Goal: Information Seeking & Learning: Learn about a topic

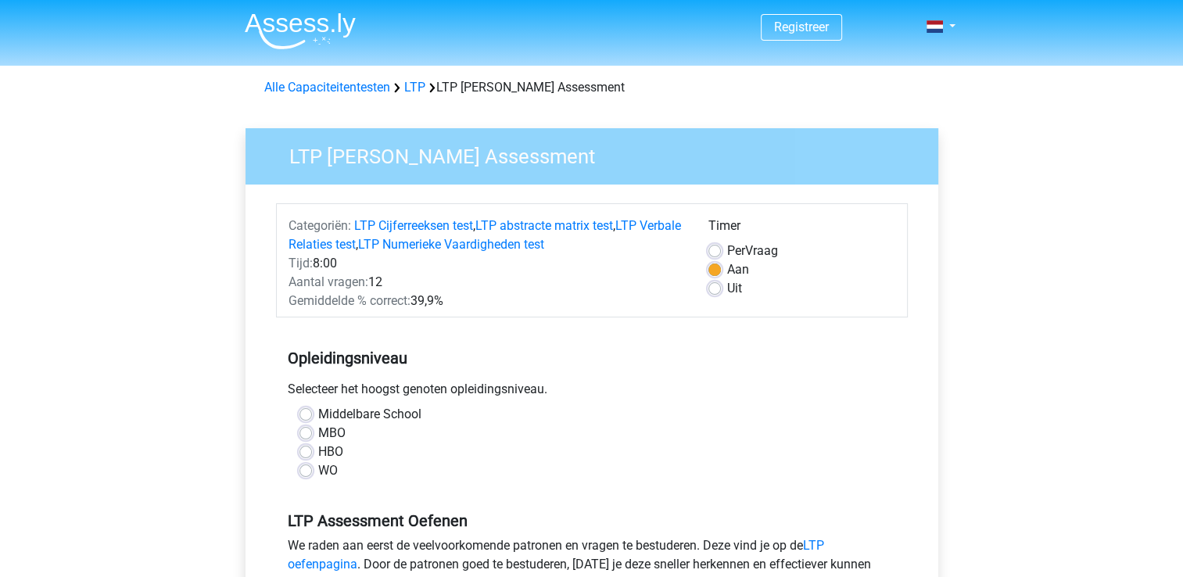
click at [474, 299] on div "Gemiddelde % correct: 39,9%" at bounding box center [487, 301] width 420 height 19
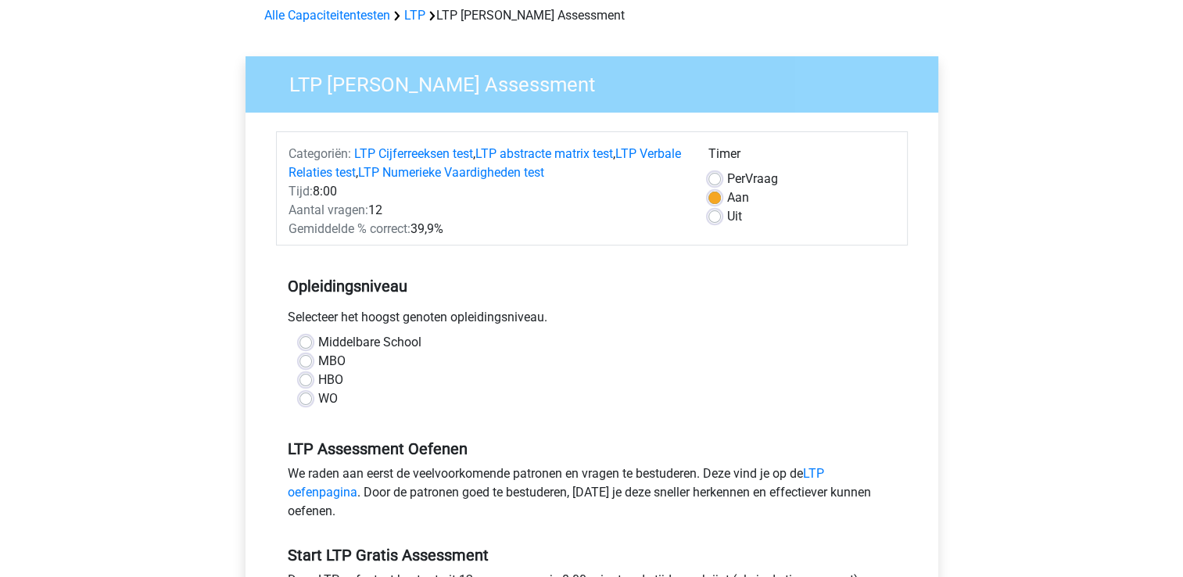
scroll to position [156, 0]
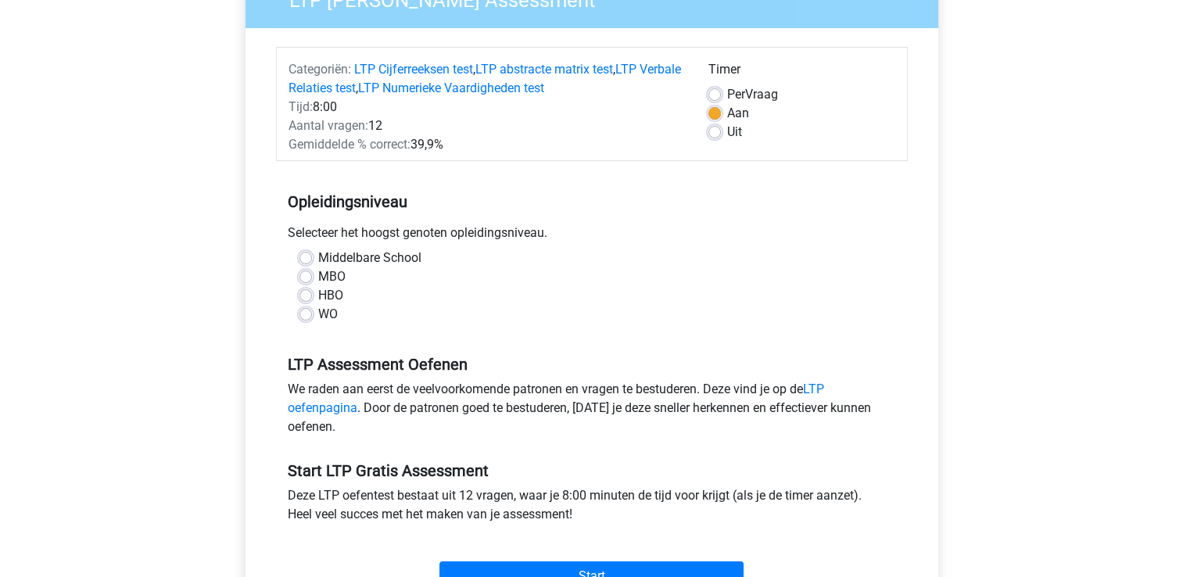
click at [338, 274] on label "MBO" at bounding box center [331, 276] width 27 height 19
click at [312, 274] on input "MBO" at bounding box center [305, 275] width 13 height 16
radio input "true"
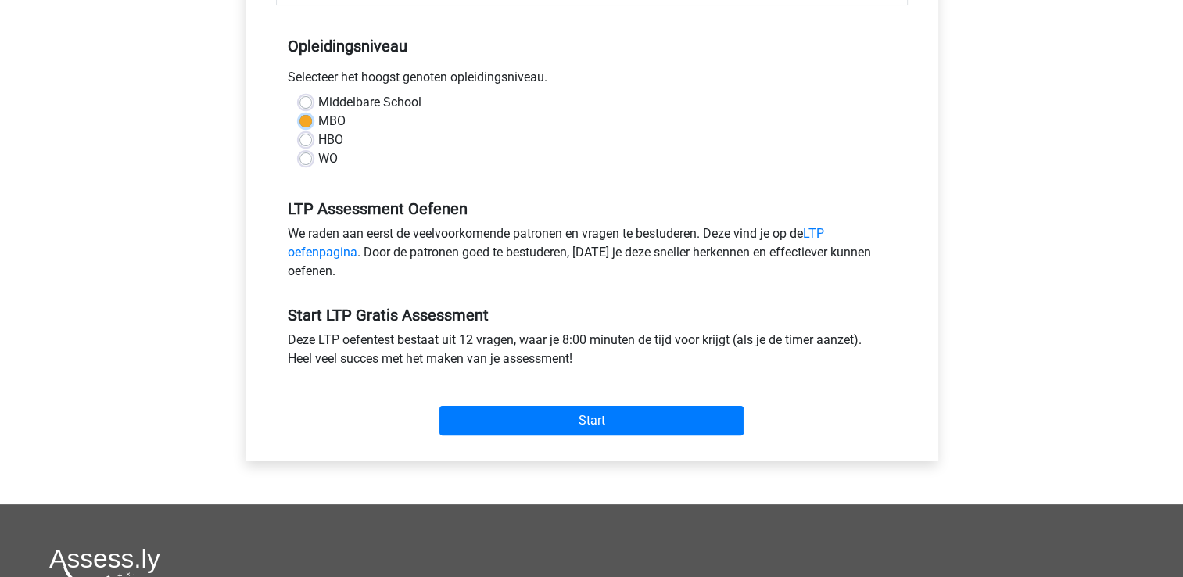
scroll to position [313, 0]
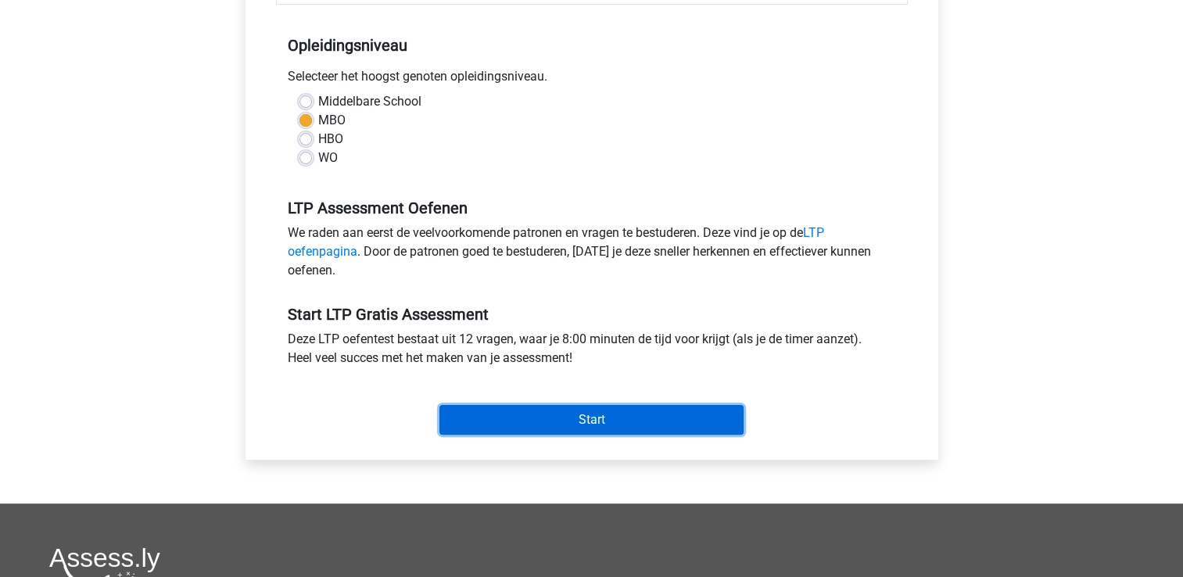
click at [599, 429] on input "Start" at bounding box center [591, 420] width 304 height 30
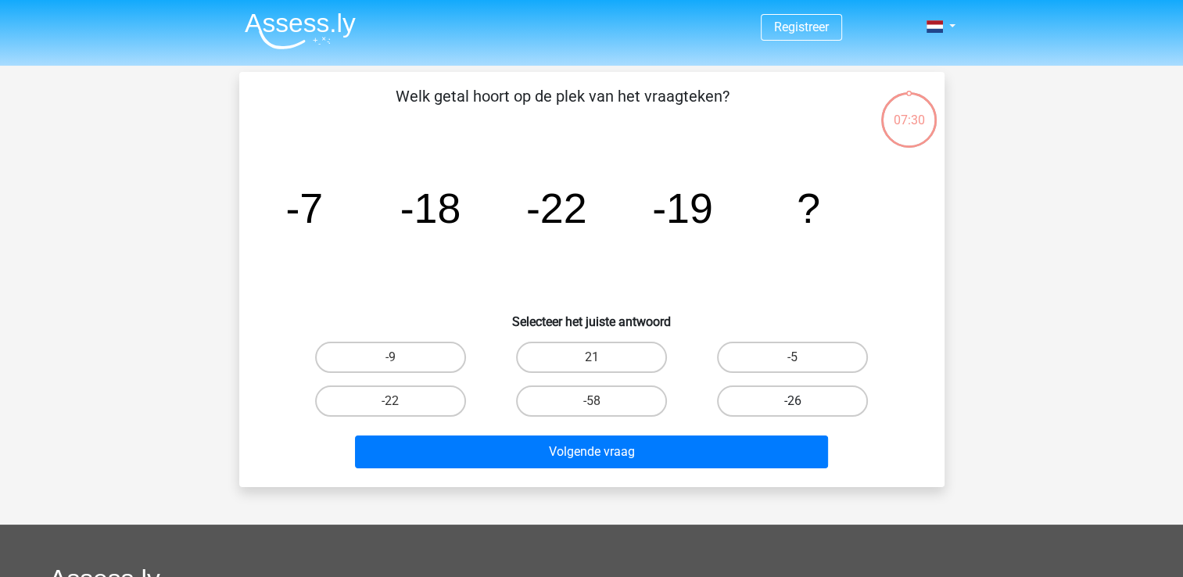
click at [750, 391] on label "-26" at bounding box center [792, 400] width 151 height 31
click at [793, 401] on input "-26" at bounding box center [798, 406] width 10 height 10
radio input "true"
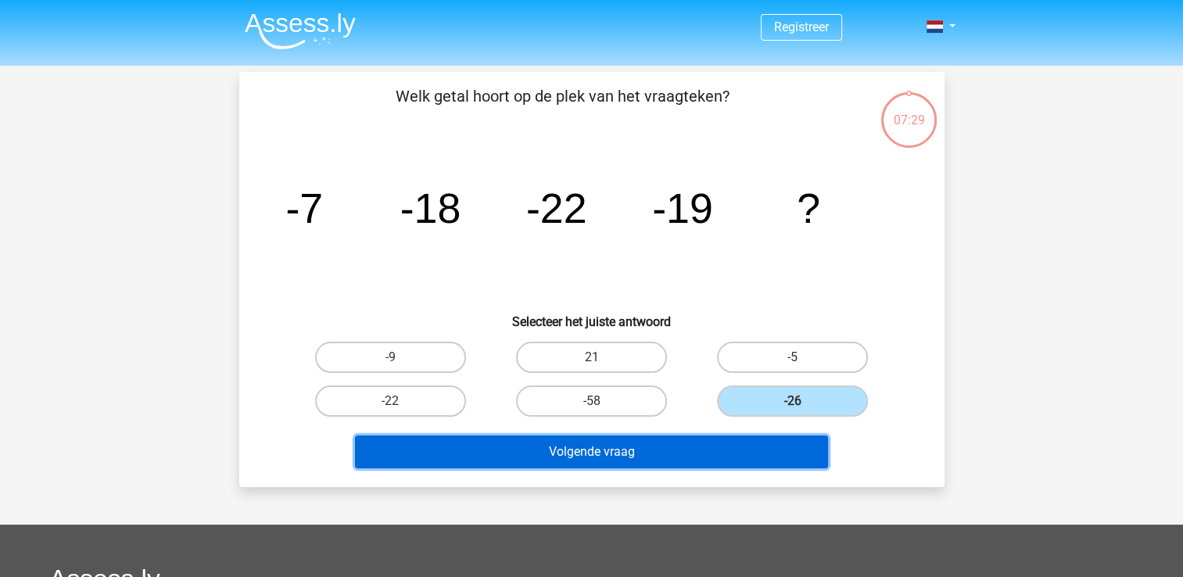
click at [725, 441] on button "Volgende vraag" at bounding box center [591, 451] width 473 height 33
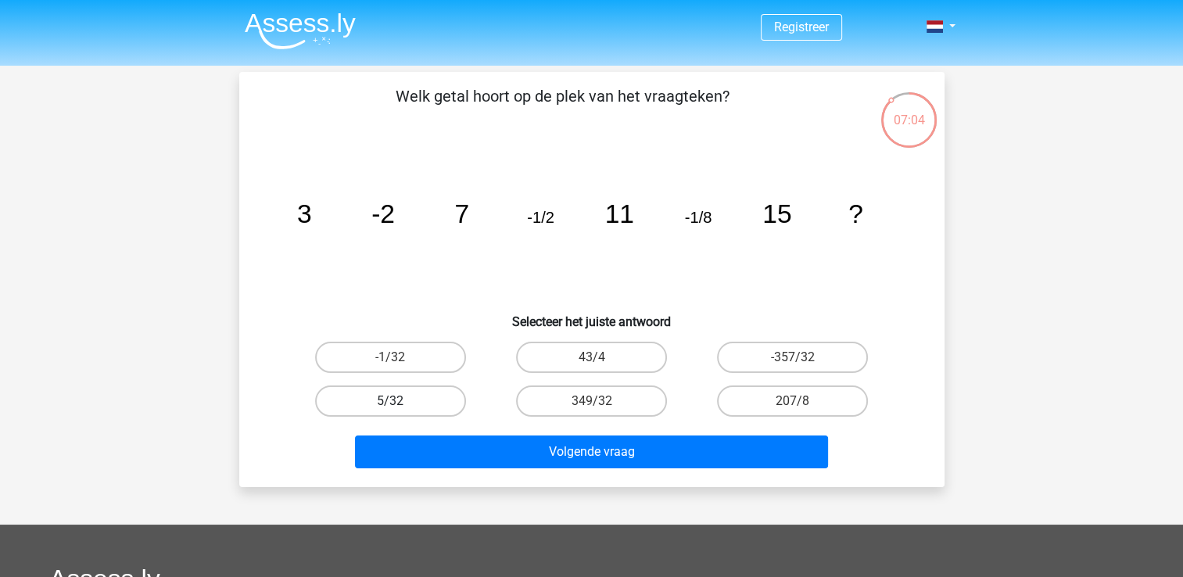
click at [420, 399] on label "5/32" at bounding box center [390, 400] width 151 height 31
click at [400, 401] on input "5/32" at bounding box center [395, 406] width 10 height 10
radio input "true"
click at [412, 369] on label "-1/32" at bounding box center [390, 357] width 151 height 31
click at [400, 367] on input "-1/32" at bounding box center [395, 362] width 10 height 10
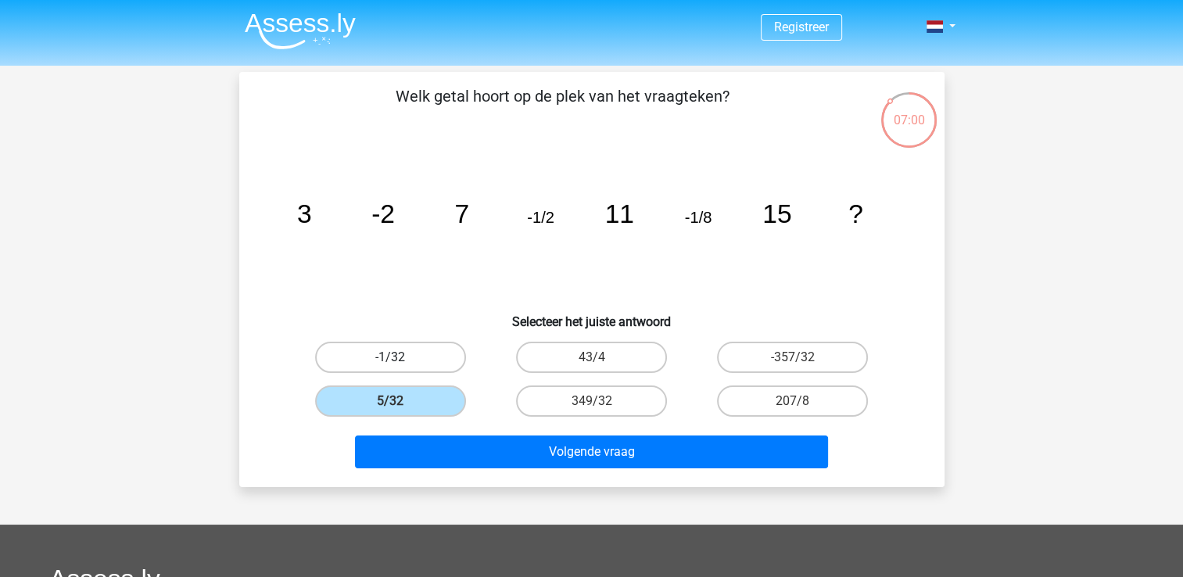
radio input "true"
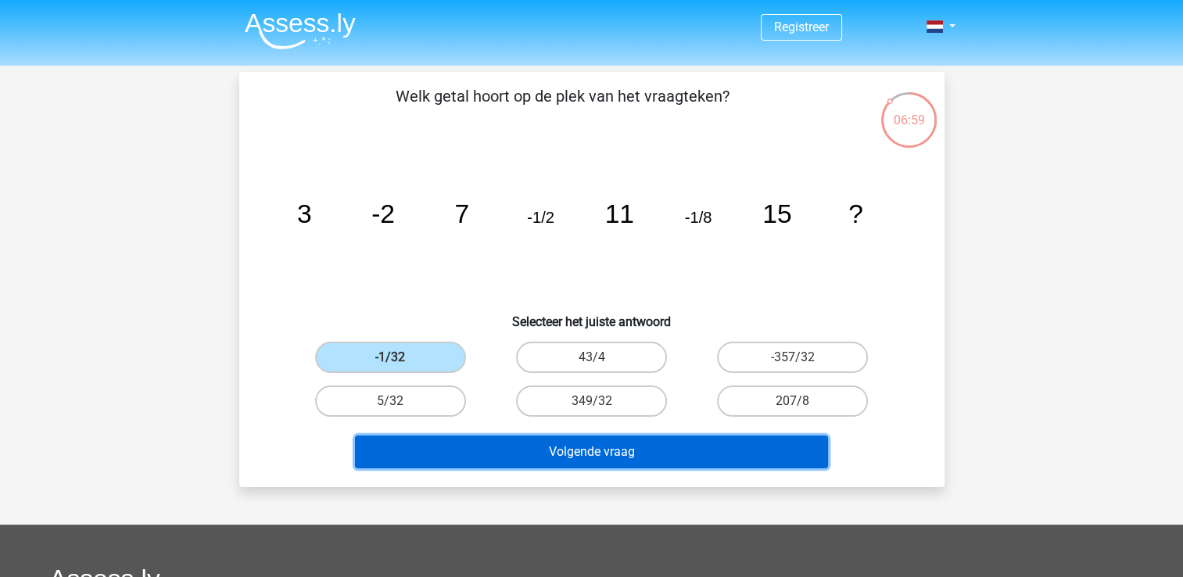
click at [459, 443] on button "Volgende vraag" at bounding box center [591, 451] width 473 height 33
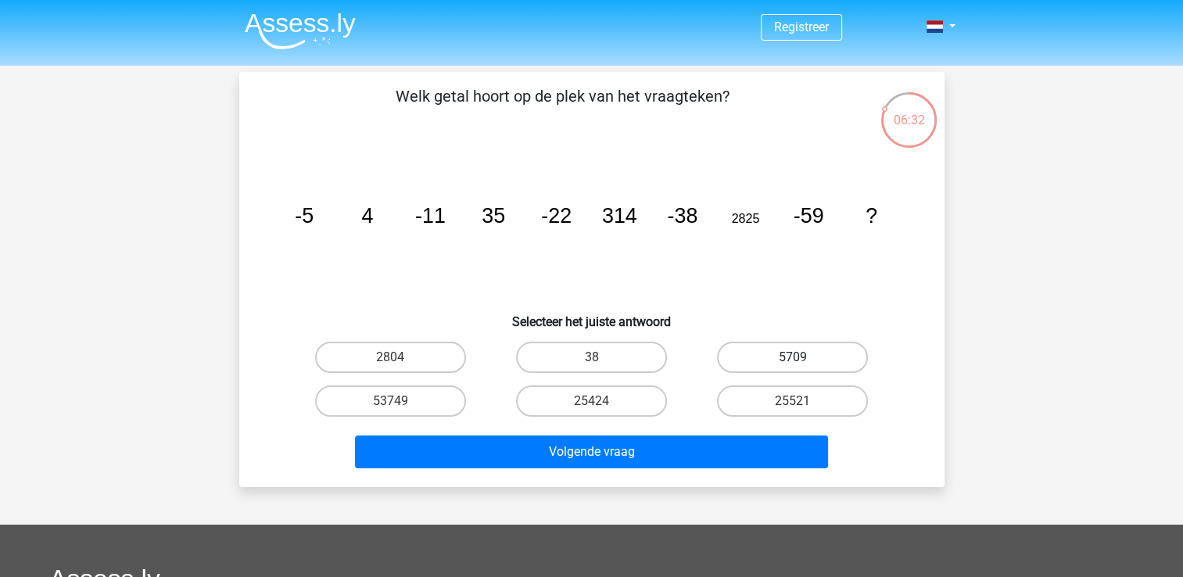
click at [785, 353] on label "5709" at bounding box center [792, 357] width 151 height 31
click at [793, 357] on input "5709" at bounding box center [798, 362] width 10 height 10
radio input "true"
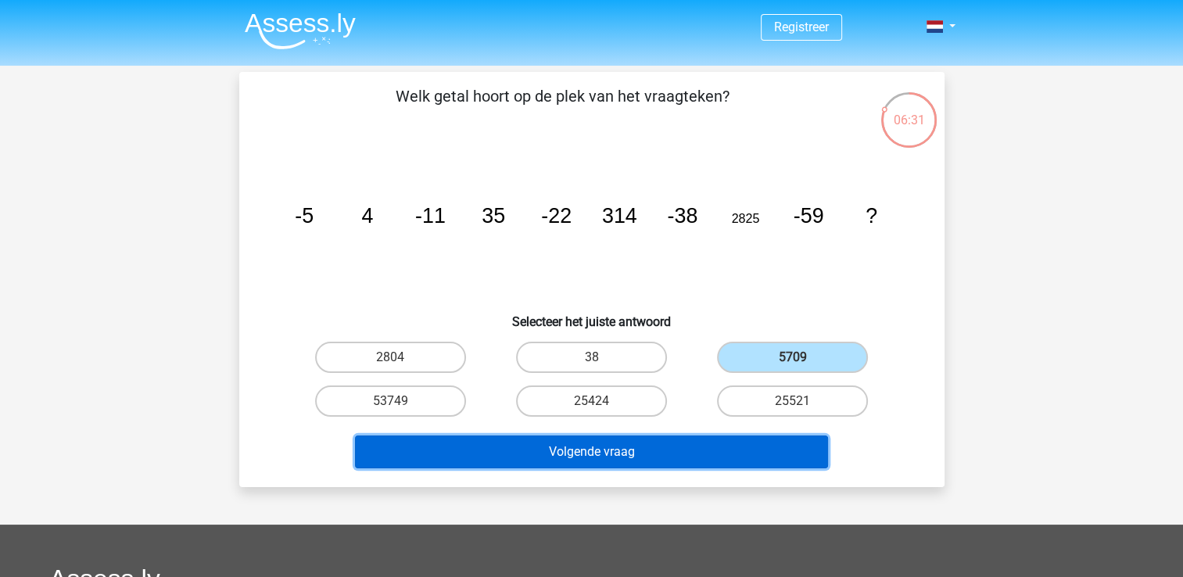
click at [703, 445] on button "Volgende vraag" at bounding box center [591, 451] width 473 height 33
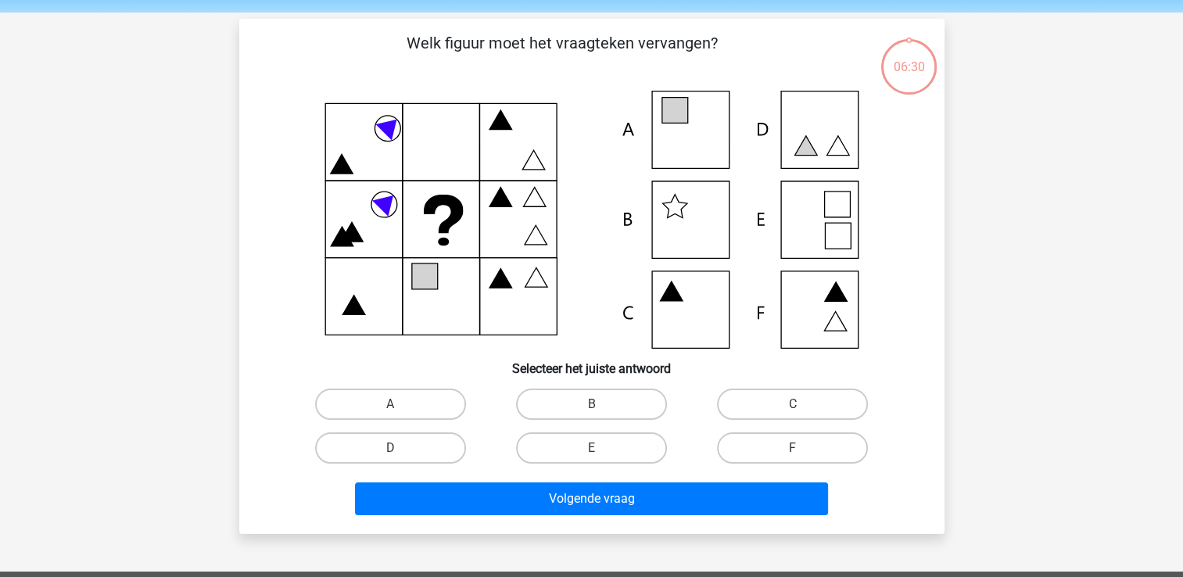
scroll to position [72, 0]
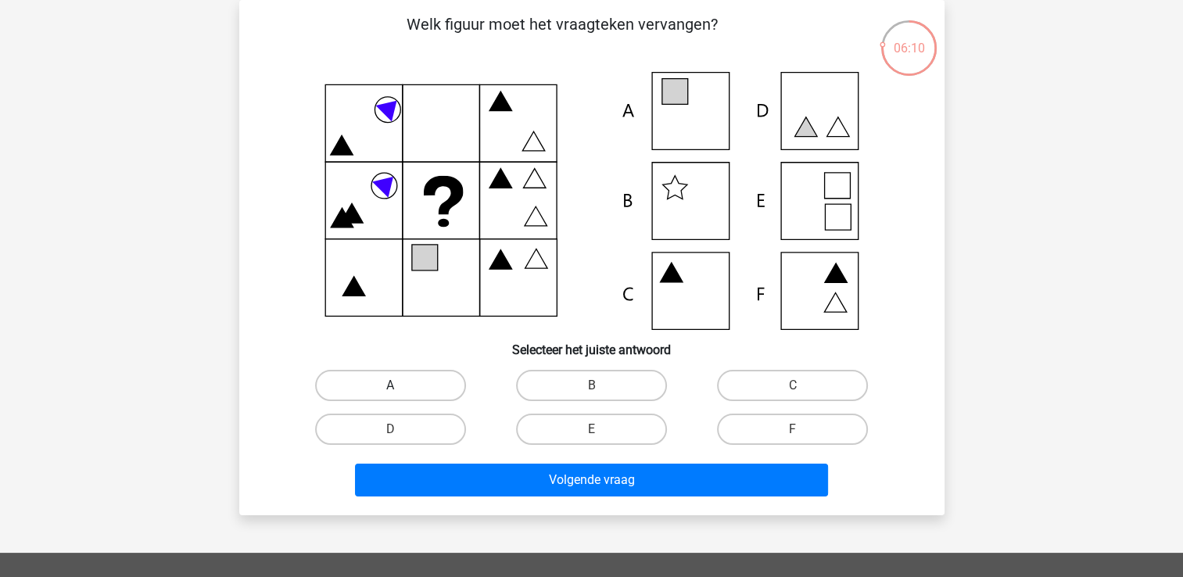
click at [390, 370] on label "A" at bounding box center [390, 385] width 151 height 31
click at [390, 385] on input "A" at bounding box center [395, 390] width 10 height 10
radio input "true"
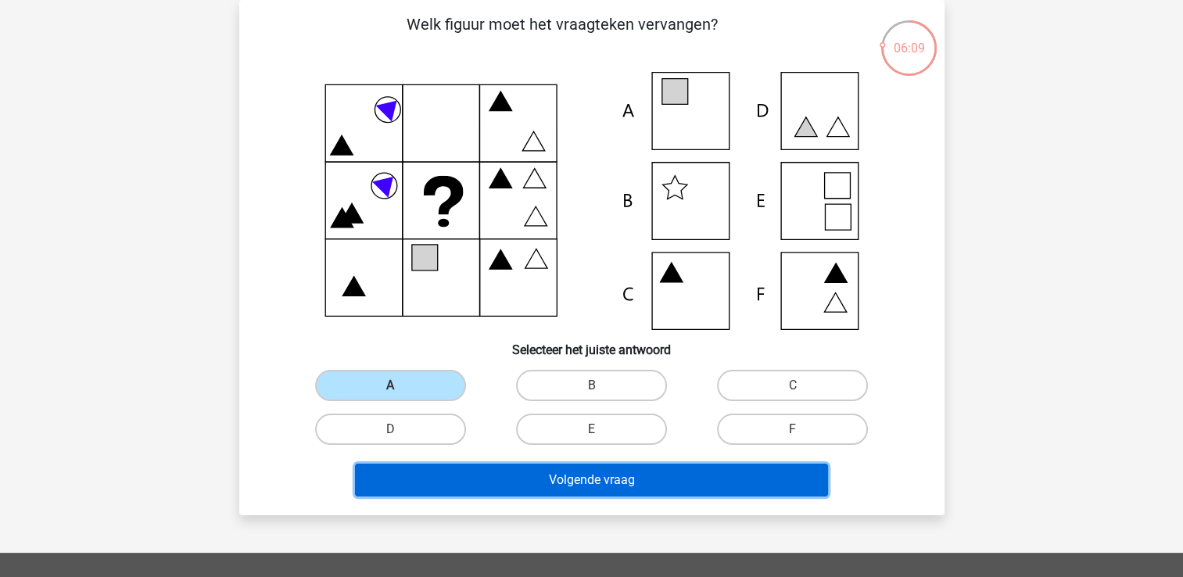
click at [461, 467] on button "Volgende vraag" at bounding box center [591, 479] width 473 height 33
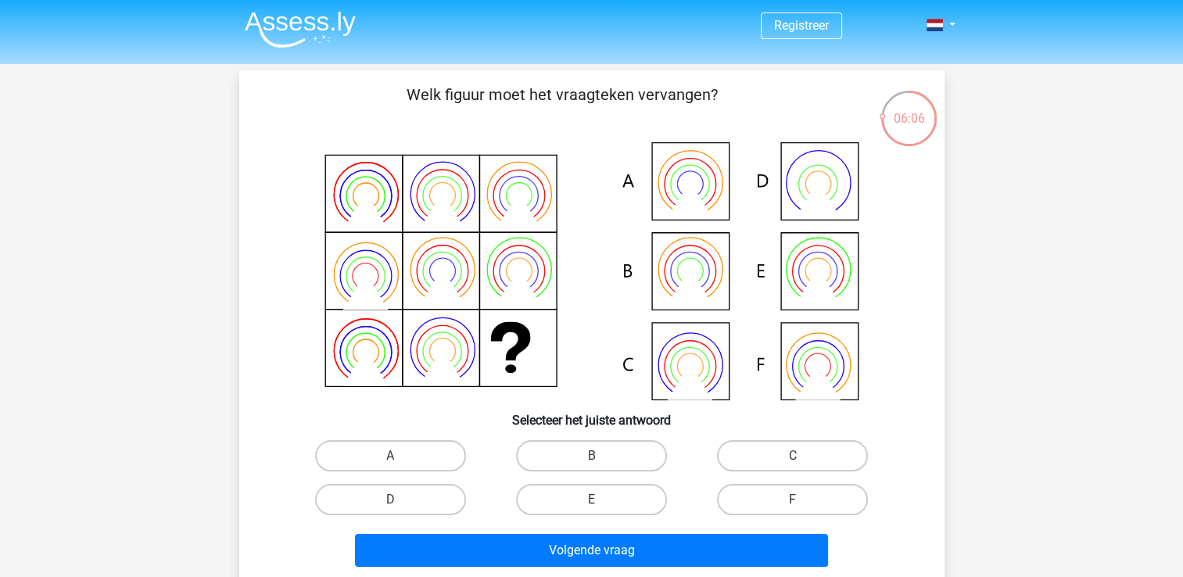
scroll to position [0, 0]
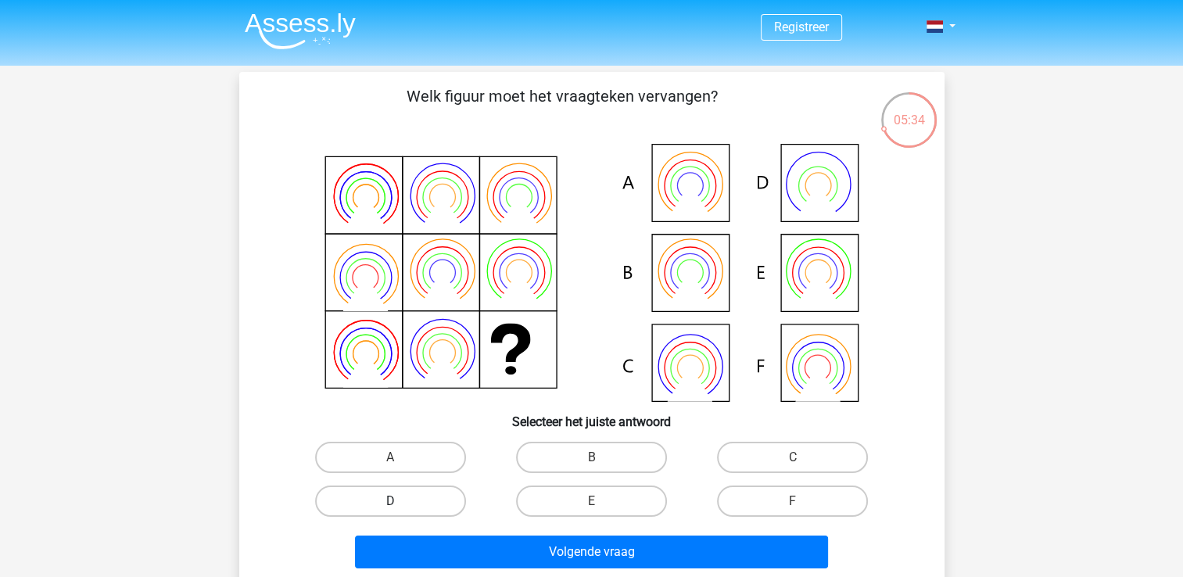
click at [426, 499] on label "D" at bounding box center [390, 500] width 151 height 31
click at [400, 501] on input "D" at bounding box center [395, 506] width 10 height 10
radio input "true"
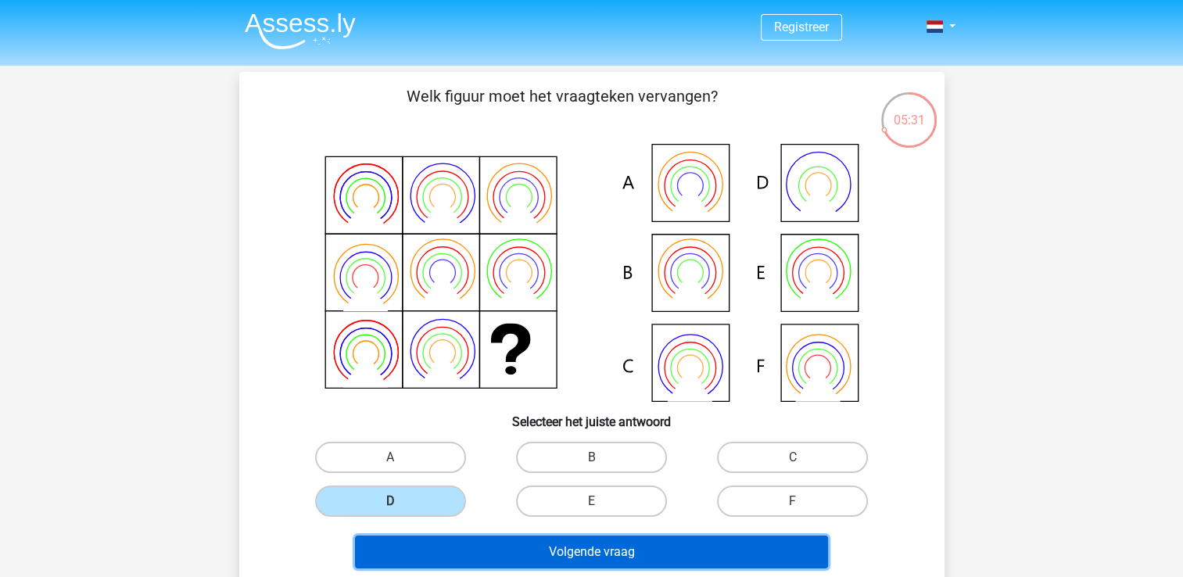
click at [491, 549] on button "Volgende vraag" at bounding box center [591, 551] width 473 height 33
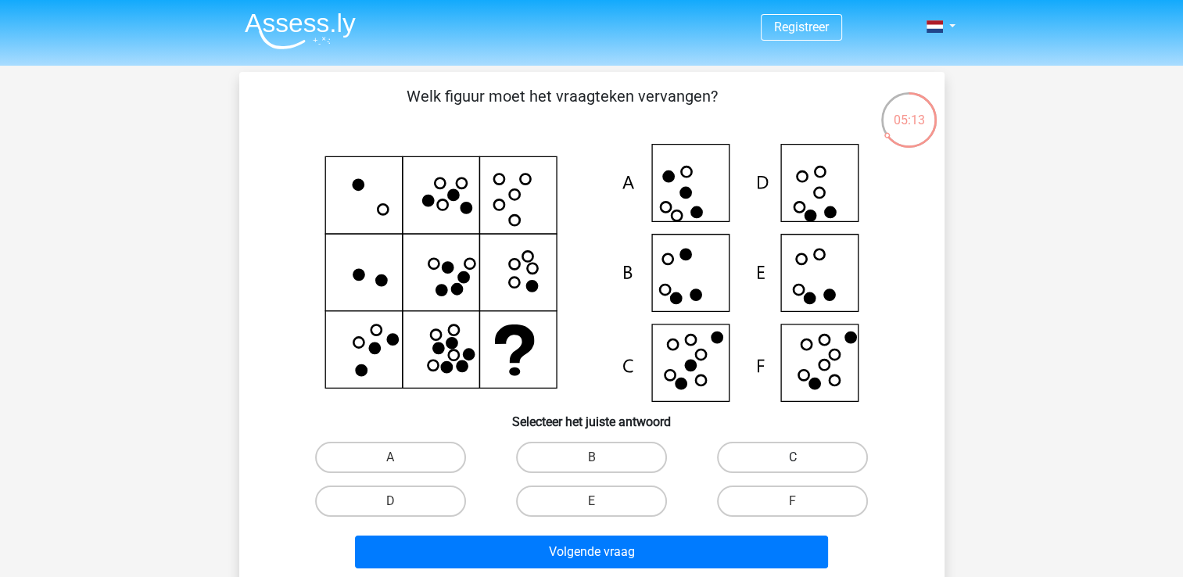
click at [731, 452] on label "C" at bounding box center [792, 457] width 151 height 31
click at [793, 457] on input "C" at bounding box center [798, 462] width 10 height 10
radio input "true"
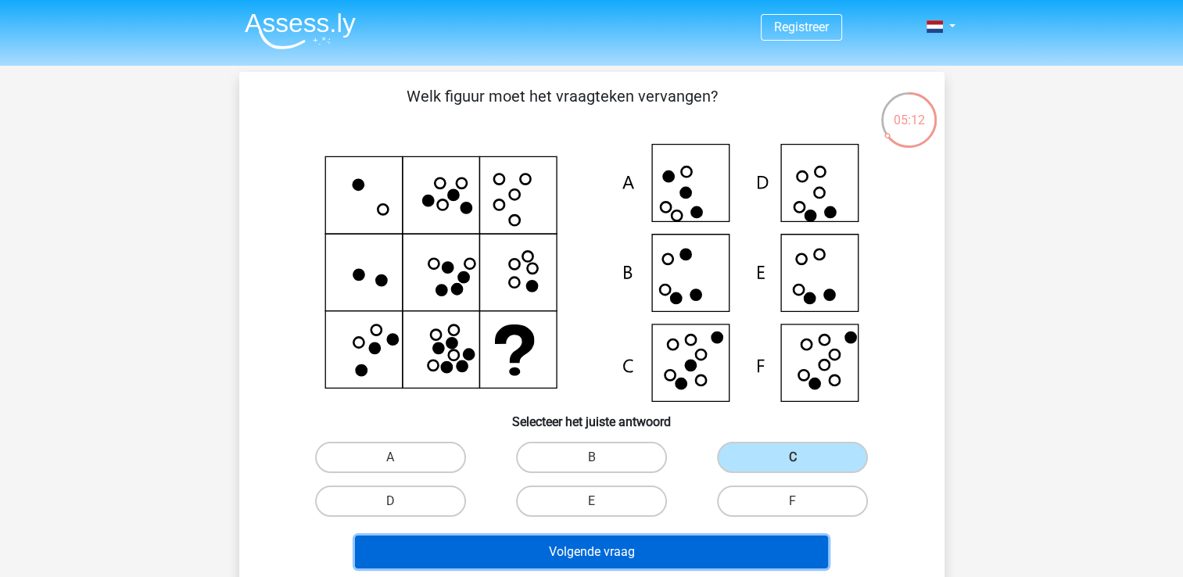
click at [739, 542] on button "Volgende vraag" at bounding box center [591, 551] width 473 height 33
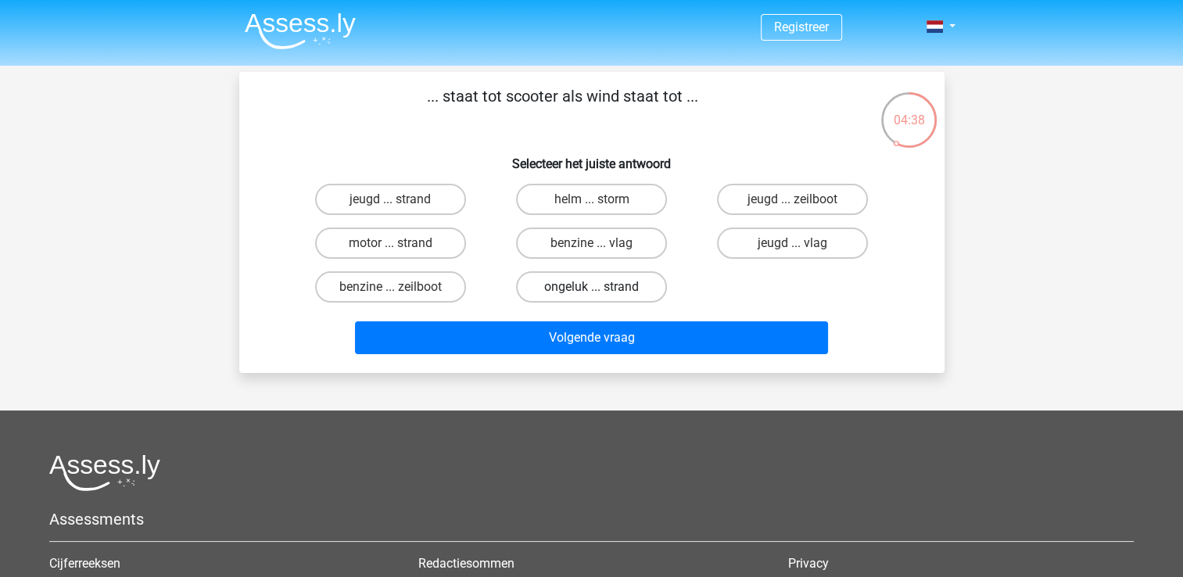
click at [530, 280] on label "ongeluk ... strand" at bounding box center [591, 286] width 151 height 31
click at [591, 287] on input "ongeluk ... strand" at bounding box center [596, 292] width 10 height 10
radio input "true"
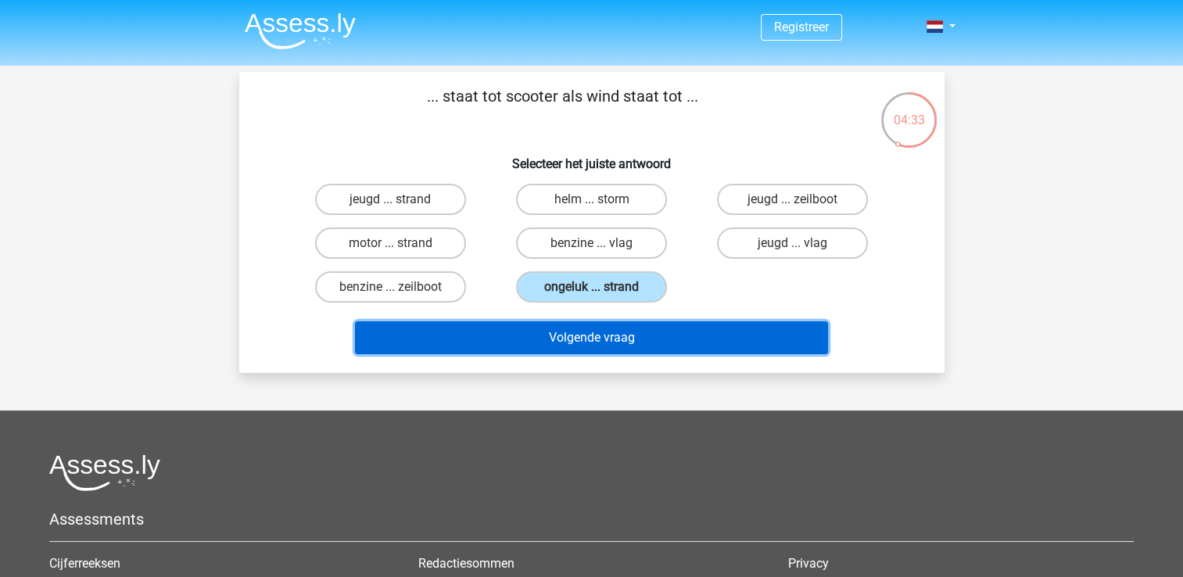
click at [557, 329] on button "Volgende vraag" at bounding box center [591, 337] width 473 height 33
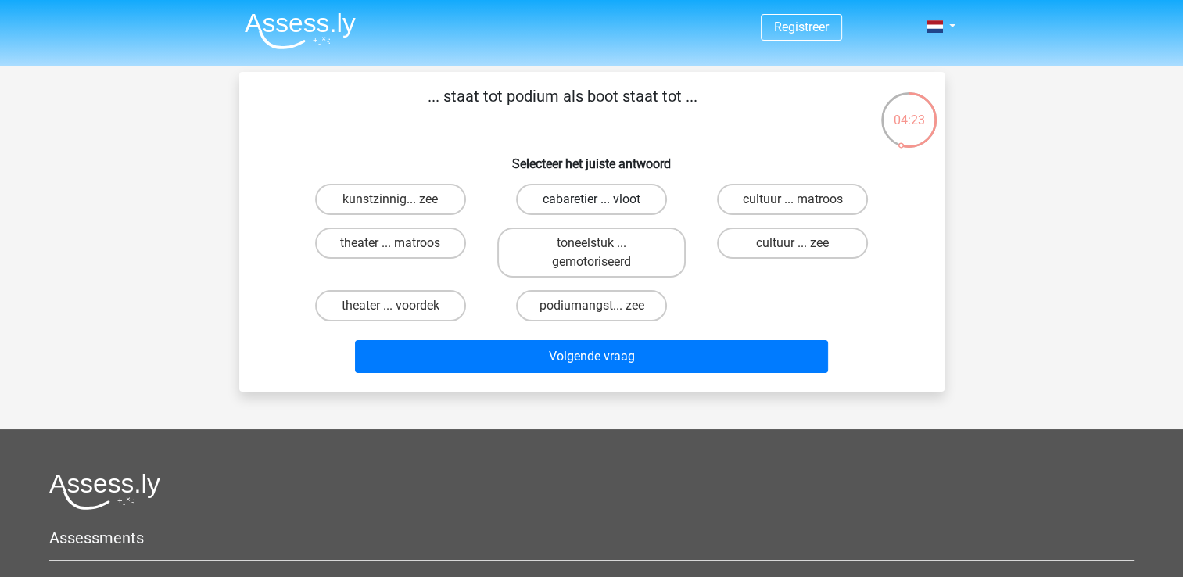
click at [556, 214] on label "cabaretier ... vloot" at bounding box center [591, 199] width 151 height 31
click at [591, 209] on input "cabaretier ... vloot" at bounding box center [596, 204] width 10 height 10
radio input "true"
click at [550, 227] on label "toneelstuk ... gemotoriseerd" at bounding box center [591, 252] width 188 height 50
click at [591, 243] on input "toneelstuk ... gemotoriseerd" at bounding box center [596, 248] width 10 height 10
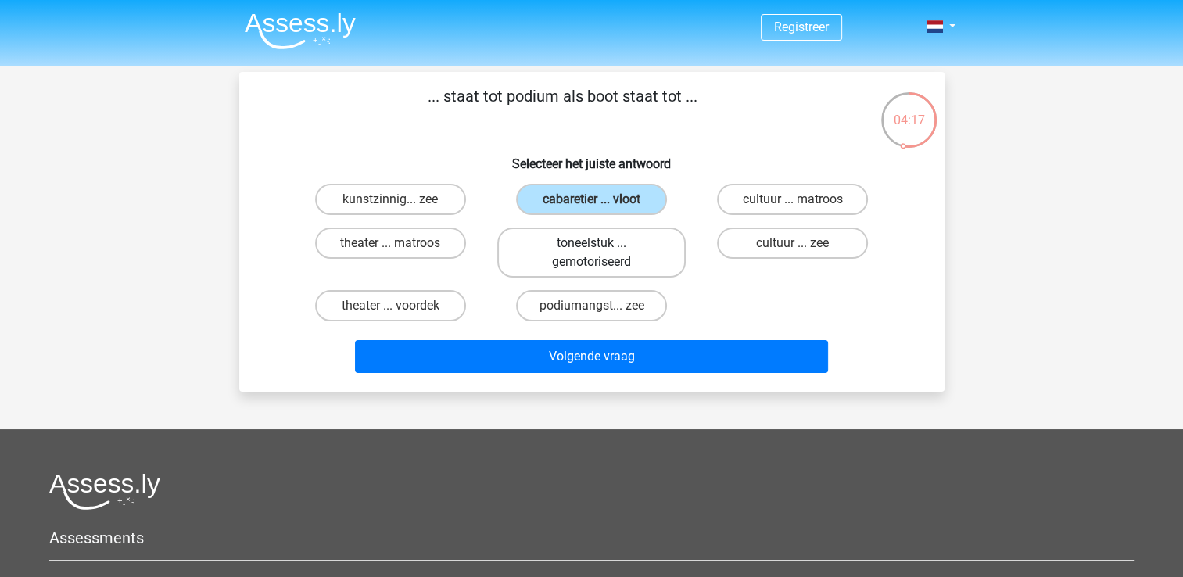
radio input "true"
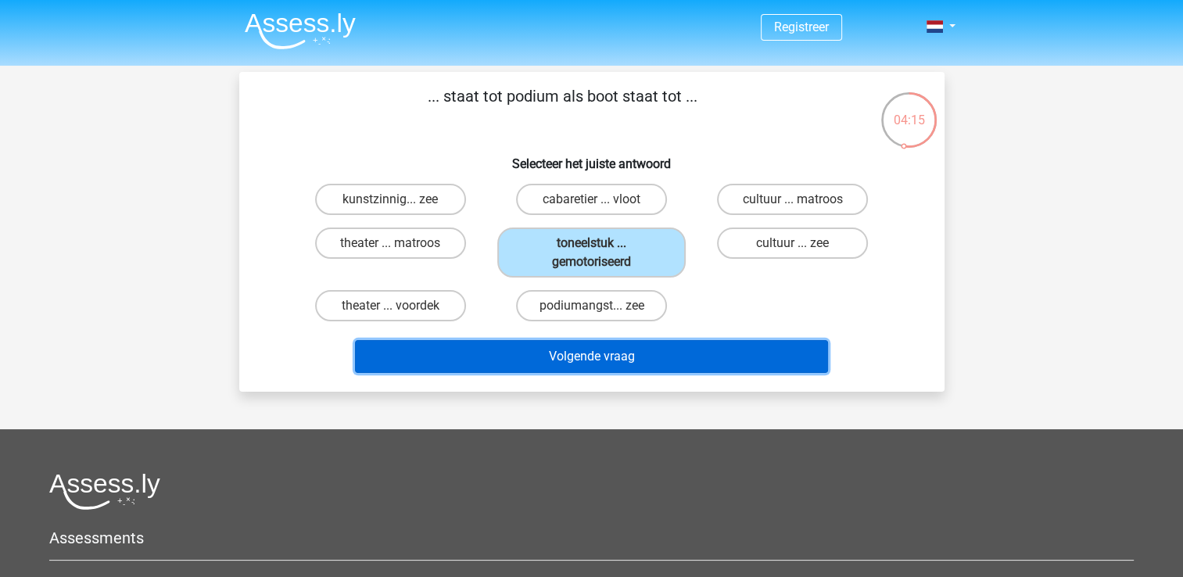
click at [566, 367] on button "Volgende vraag" at bounding box center [591, 356] width 473 height 33
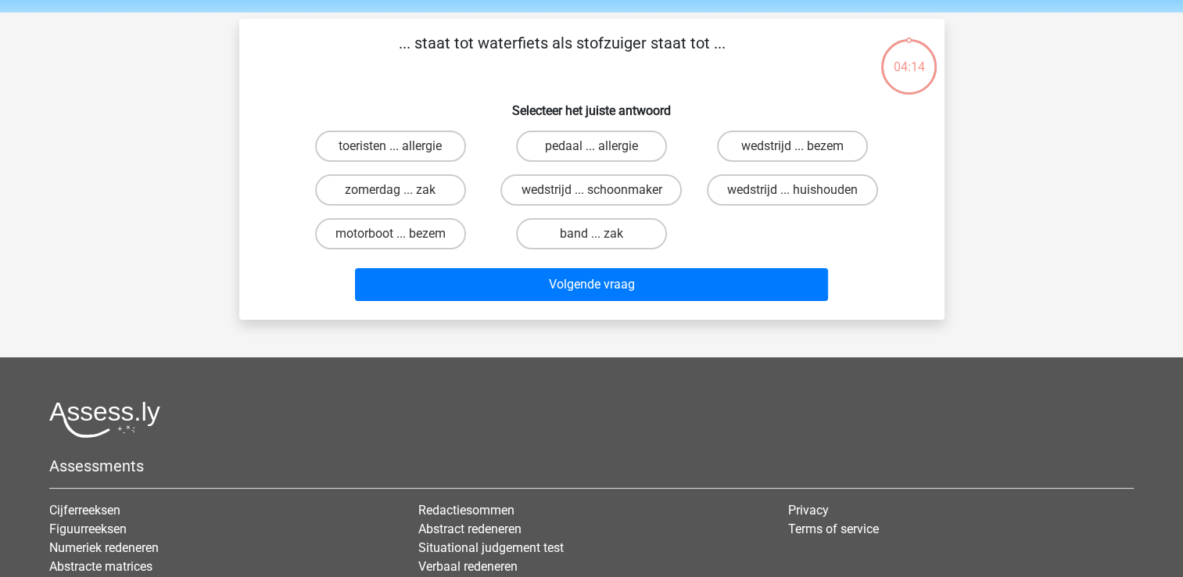
scroll to position [72, 0]
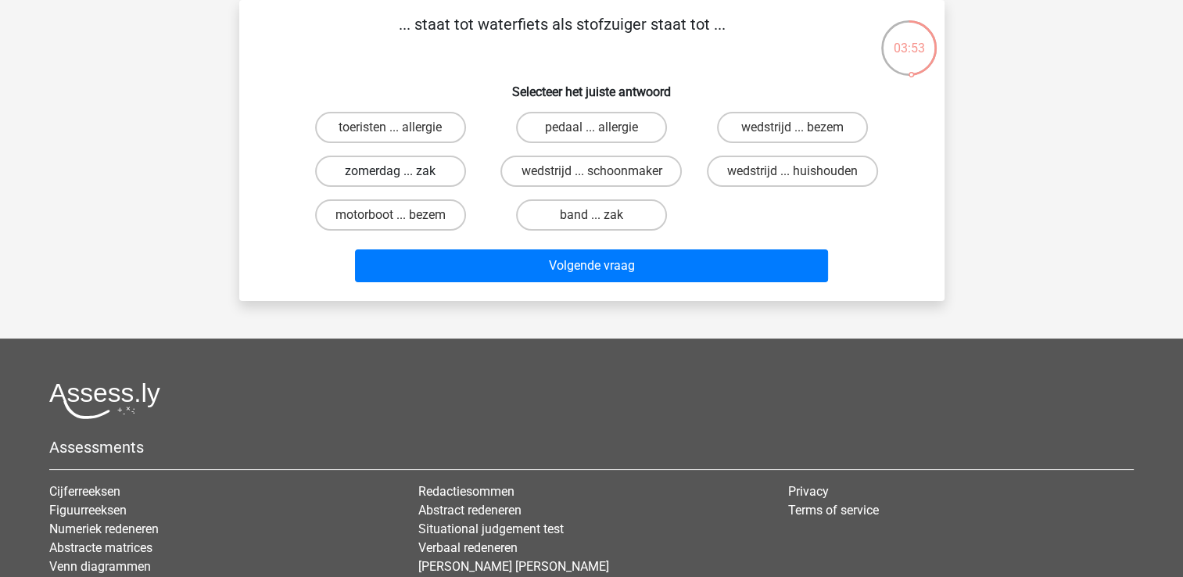
click at [376, 178] on label "zomerdag ... zak" at bounding box center [390, 171] width 151 height 31
click at [390, 178] on input "zomerdag ... zak" at bounding box center [395, 176] width 10 height 10
radio input "true"
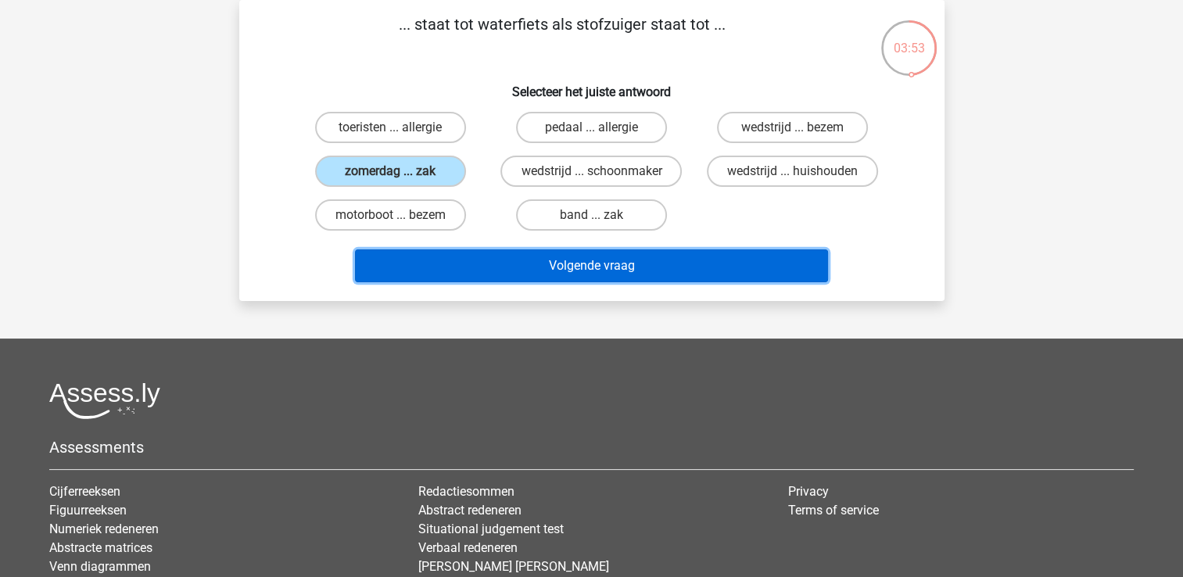
click at [484, 249] on button "Volgende vraag" at bounding box center [591, 265] width 473 height 33
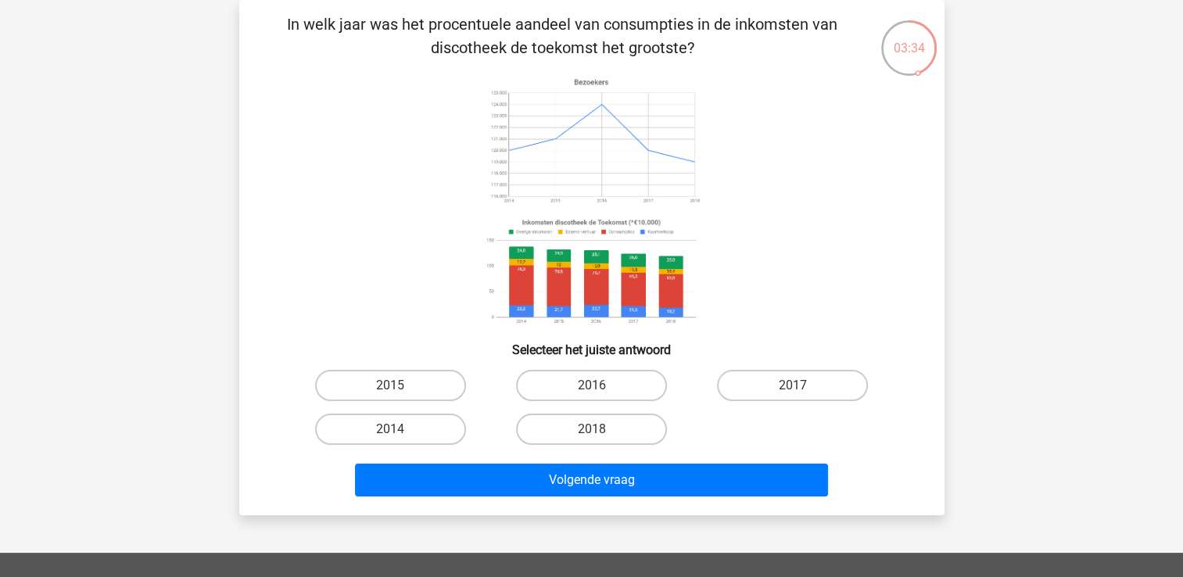
drag, startPoint x: 474, startPoint y: 277, endPoint x: 469, endPoint y: 353, distance: 76.7
drag, startPoint x: 469, startPoint y: 353, endPoint x: 437, endPoint y: 436, distance: 88.8
click at [437, 436] on label "2014" at bounding box center [390, 428] width 151 height 31
click at [400, 436] on input "2014" at bounding box center [395, 434] width 10 height 10
radio input "true"
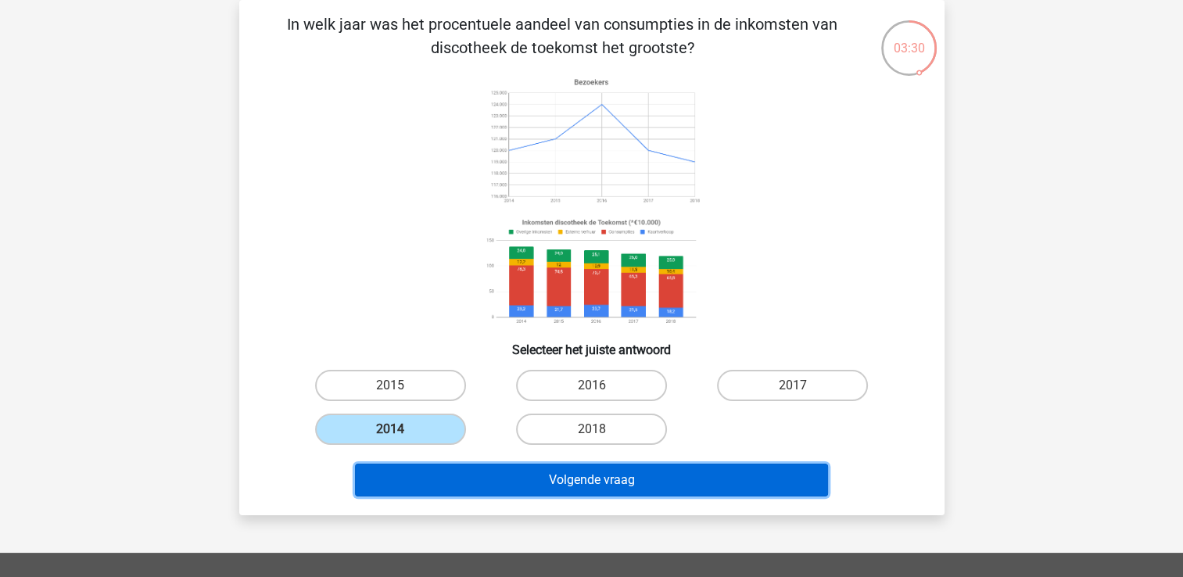
click at [469, 467] on button "Volgende vraag" at bounding box center [591, 479] width 473 height 33
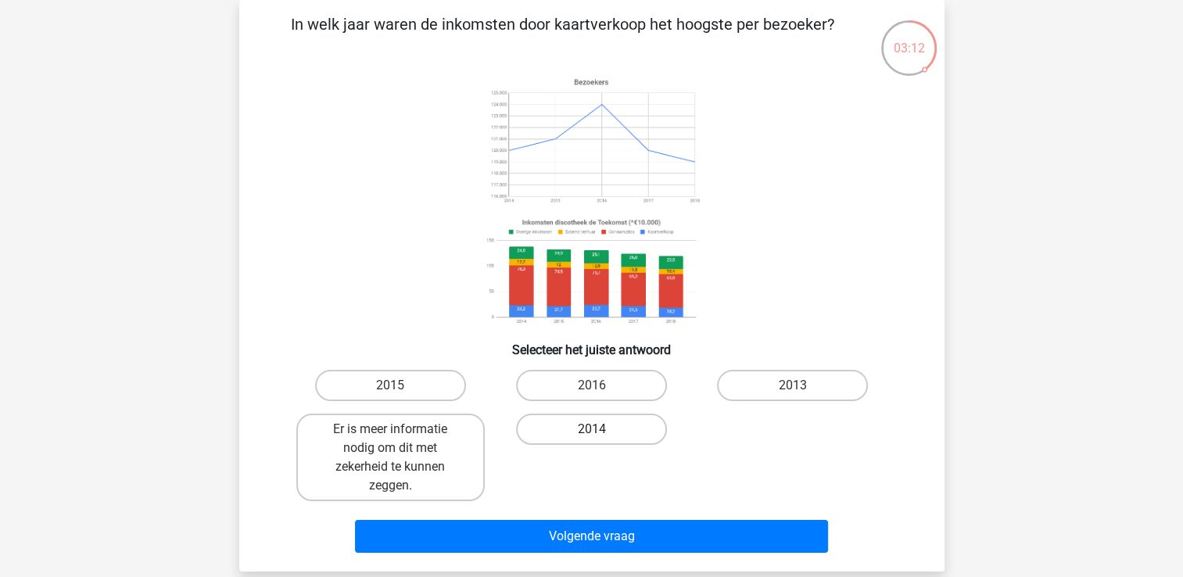
drag, startPoint x: 610, startPoint y: 385, endPoint x: 611, endPoint y: 419, distance: 33.6
click at [610, 385] on label "2016" at bounding box center [591, 385] width 151 height 31
click at [601, 385] on input "2016" at bounding box center [596, 390] width 10 height 10
radio input "true"
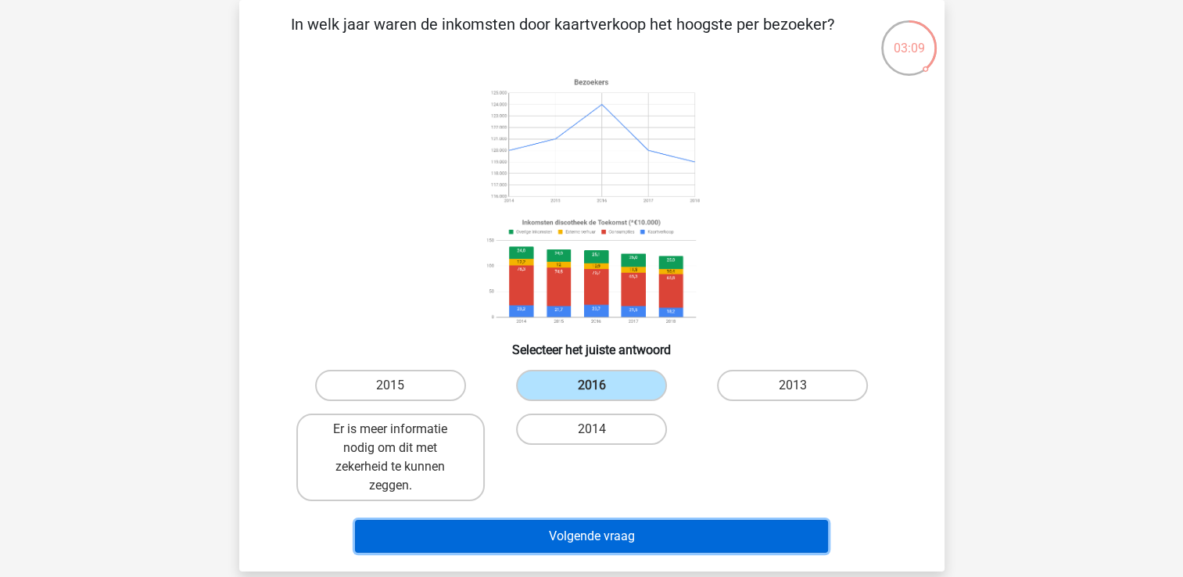
click at [639, 535] on button "Volgende vraag" at bounding box center [591, 536] width 473 height 33
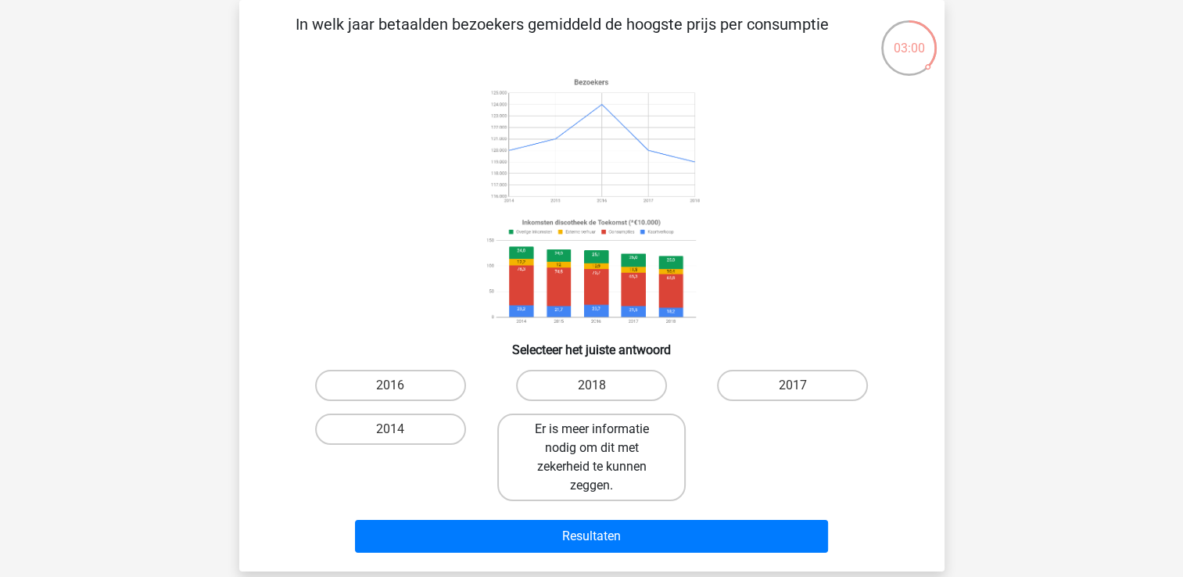
click at [569, 492] on label "Er is meer informatie nodig om dit met zekerheid te kunnen zeggen." at bounding box center [591, 457] width 188 height 88
click at [591, 439] on input "Er is meer informatie nodig om dit met zekerheid te kunnen zeggen." at bounding box center [596, 434] width 10 height 10
radio input "true"
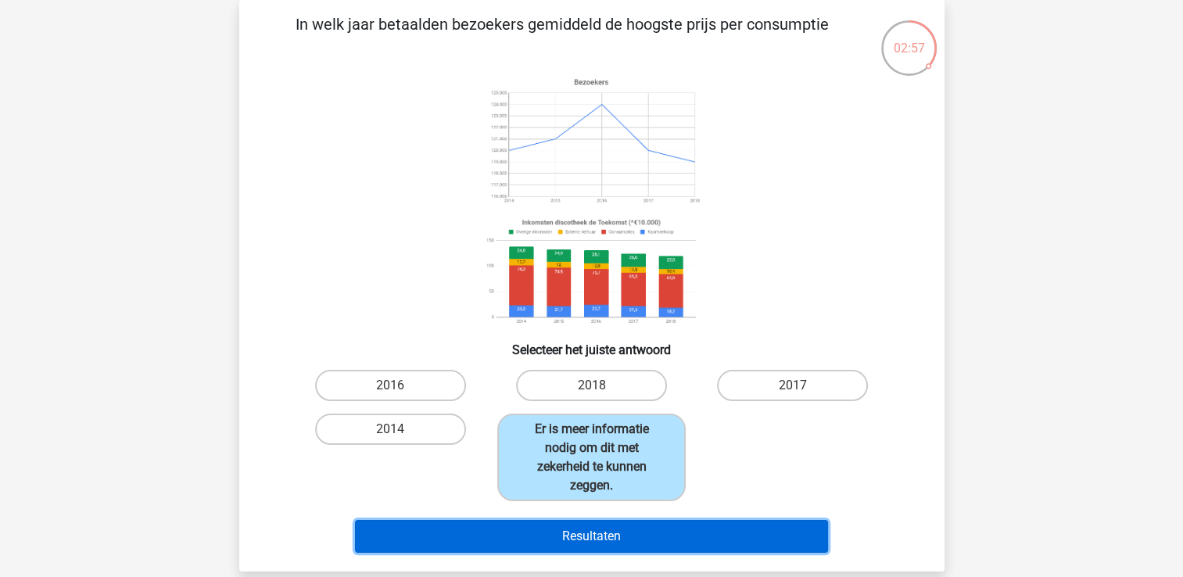
click at [570, 527] on button "Resultaten" at bounding box center [591, 536] width 473 height 33
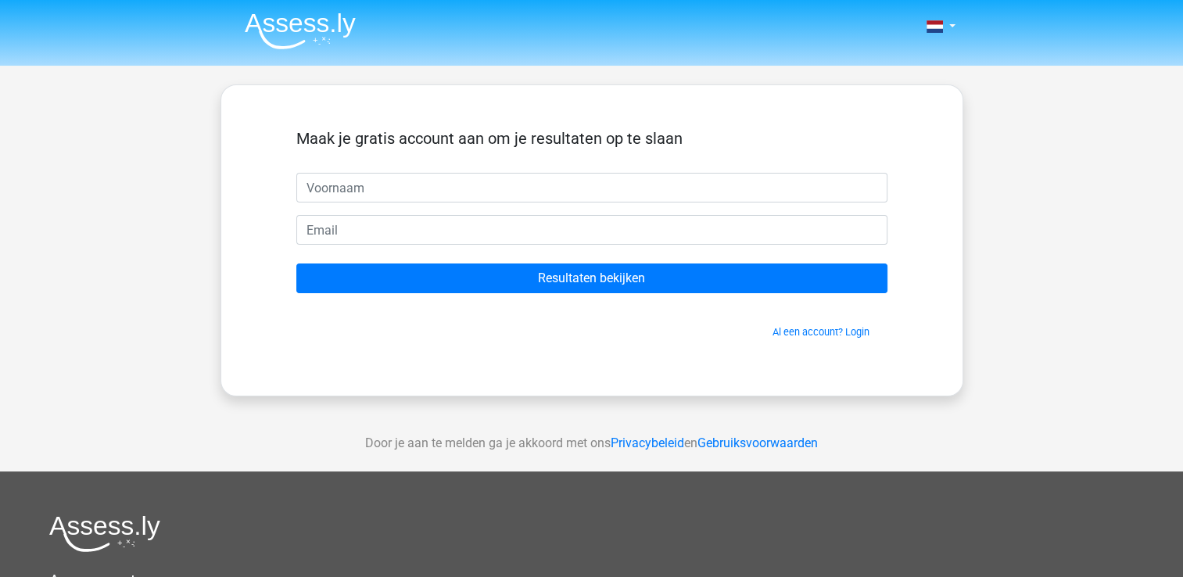
click at [544, 191] on input "text" at bounding box center [591, 188] width 591 height 30
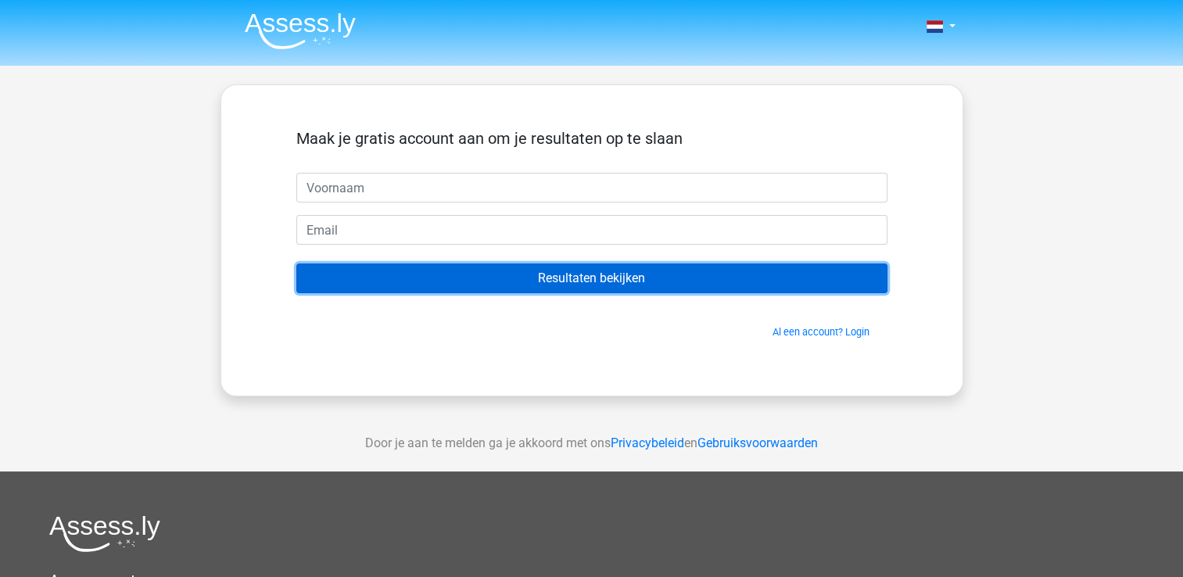
click at [600, 286] on input "Resultaten bekijken" at bounding box center [591, 278] width 591 height 30
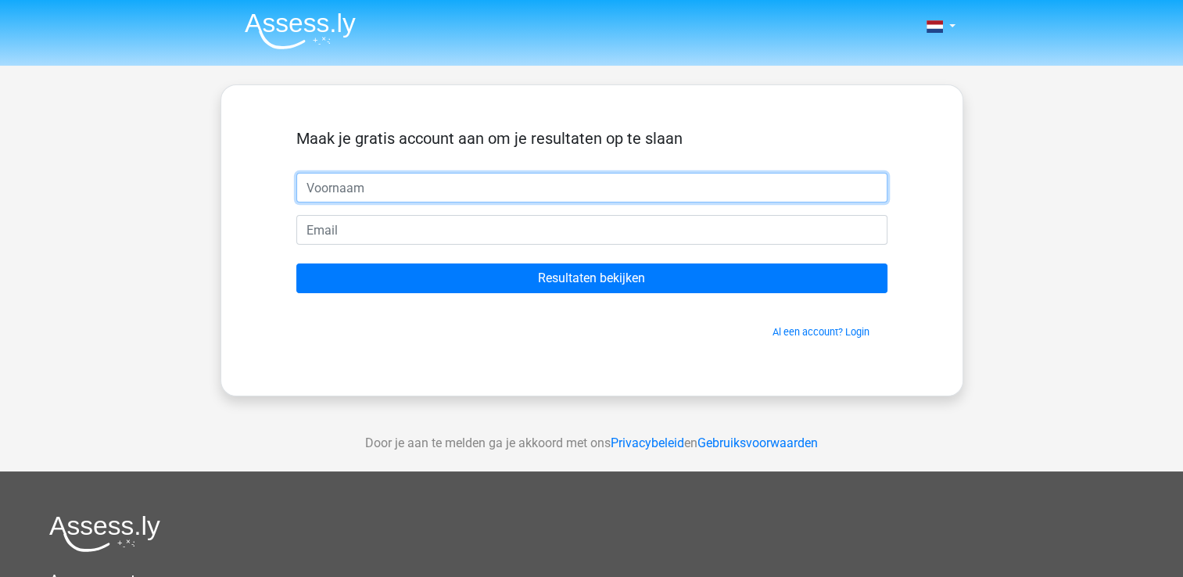
click at [575, 191] on input "text" at bounding box center [591, 188] width 591 height 30
type input "[PERSON_NAME]"
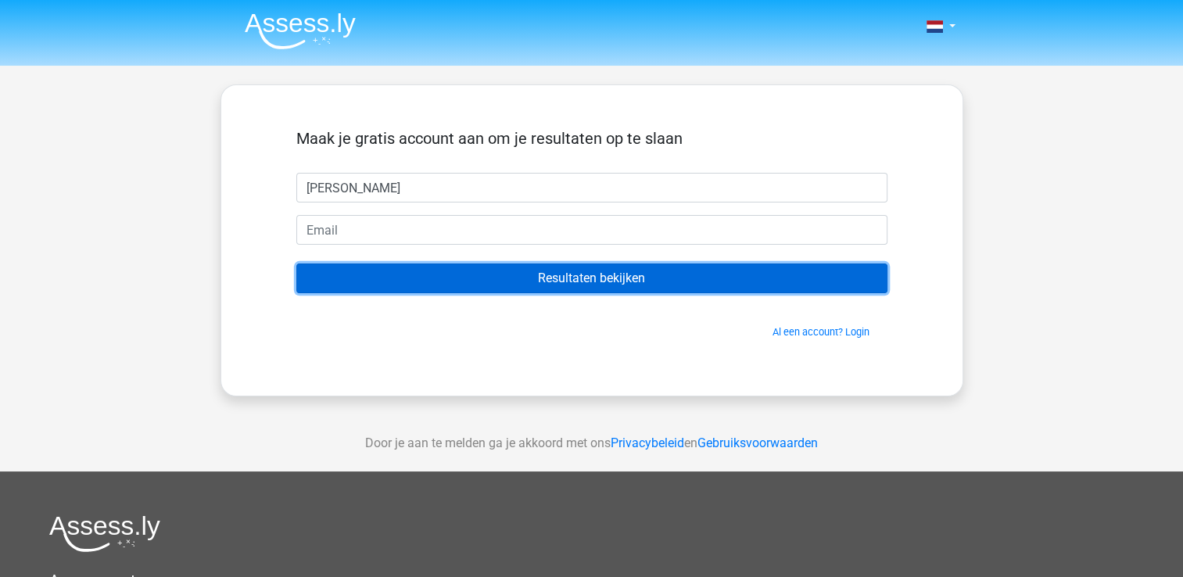
click at [643, 279] on input "Resultaten bekijken" at bounding box center [591, 278] width 591 height 30
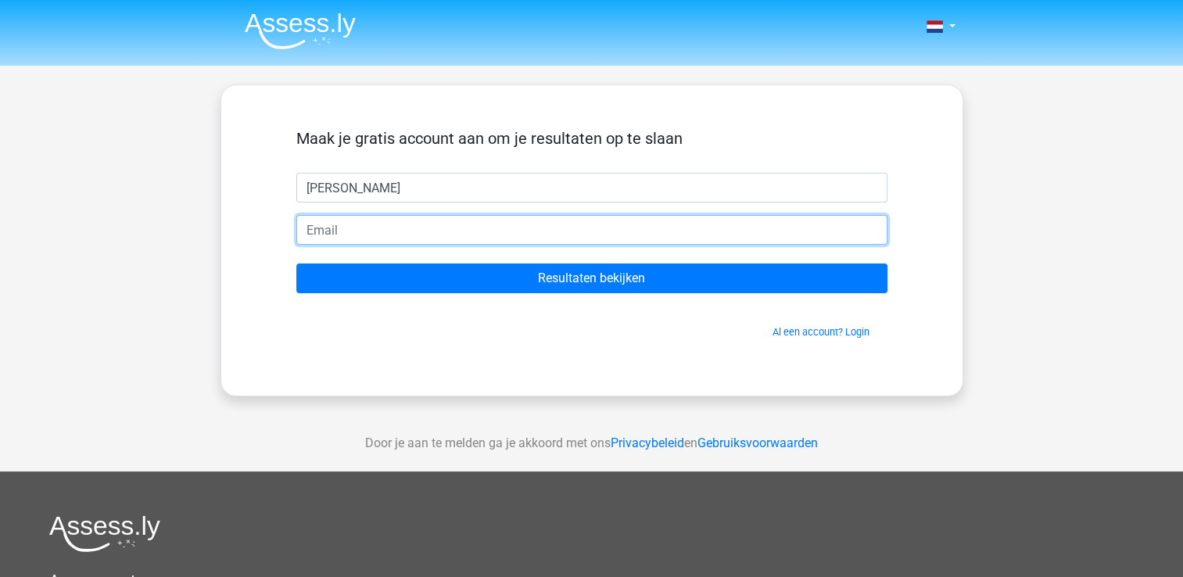
click at [578, 231] on input "email" at bounding box center [591, 230] width 591 height 30
type input "[EMAIL_ADDRESS][DOMAIN_NAME]"
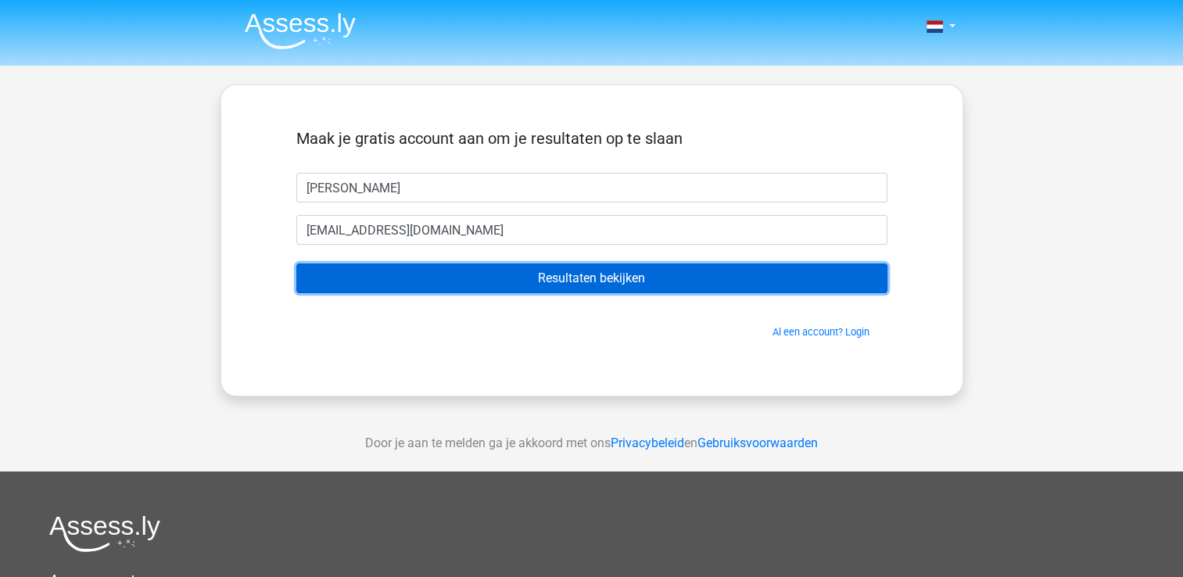
click at [578, 287] on input "Resultaten bekijken" at bounding box center [591, 278] width 591 height 30
